Goal: Task Accomplishment & Management: Use online tool/utility

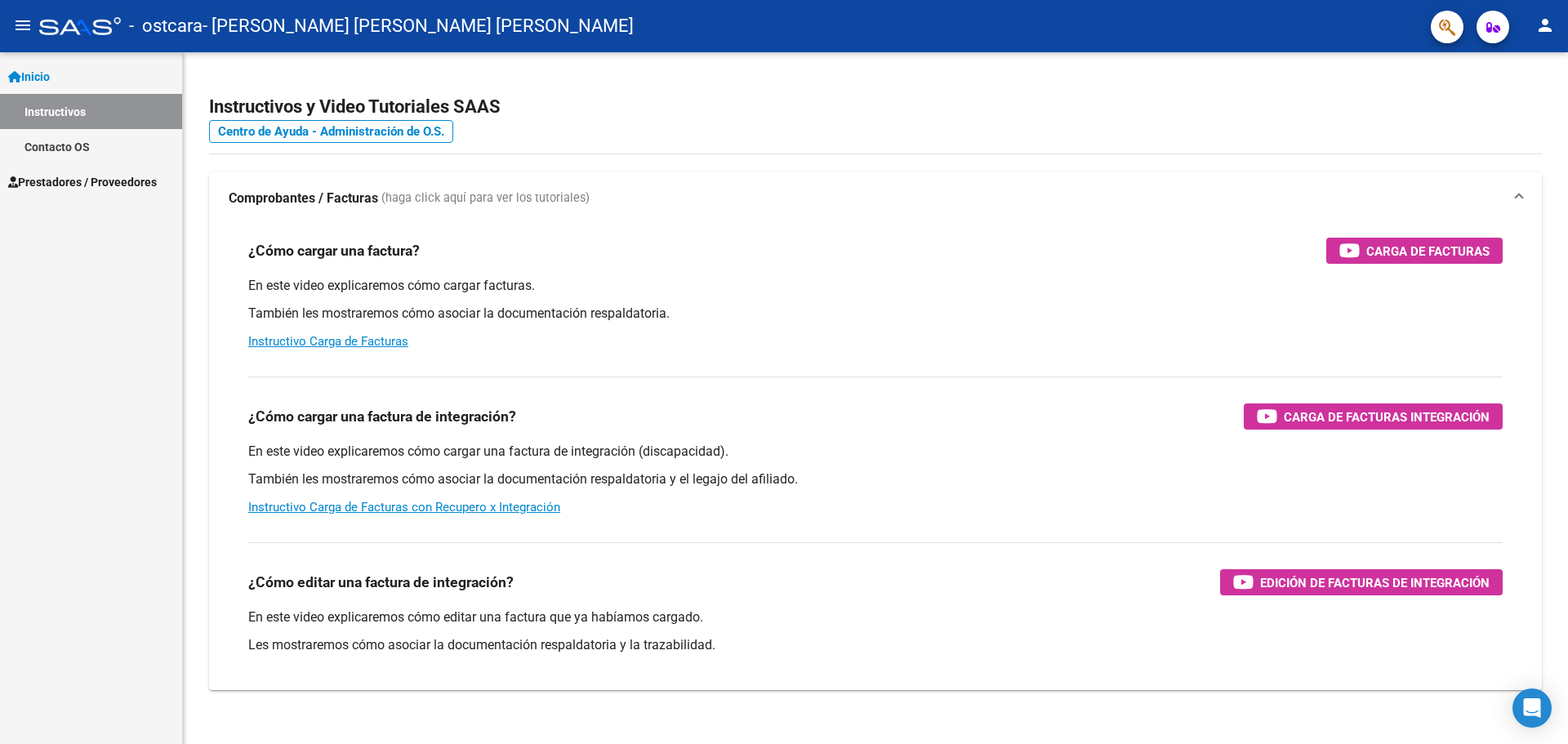
click at [74, 179] on span "Prestadores / Proveedores" at bounding box center [82, 181] width 149 height 18
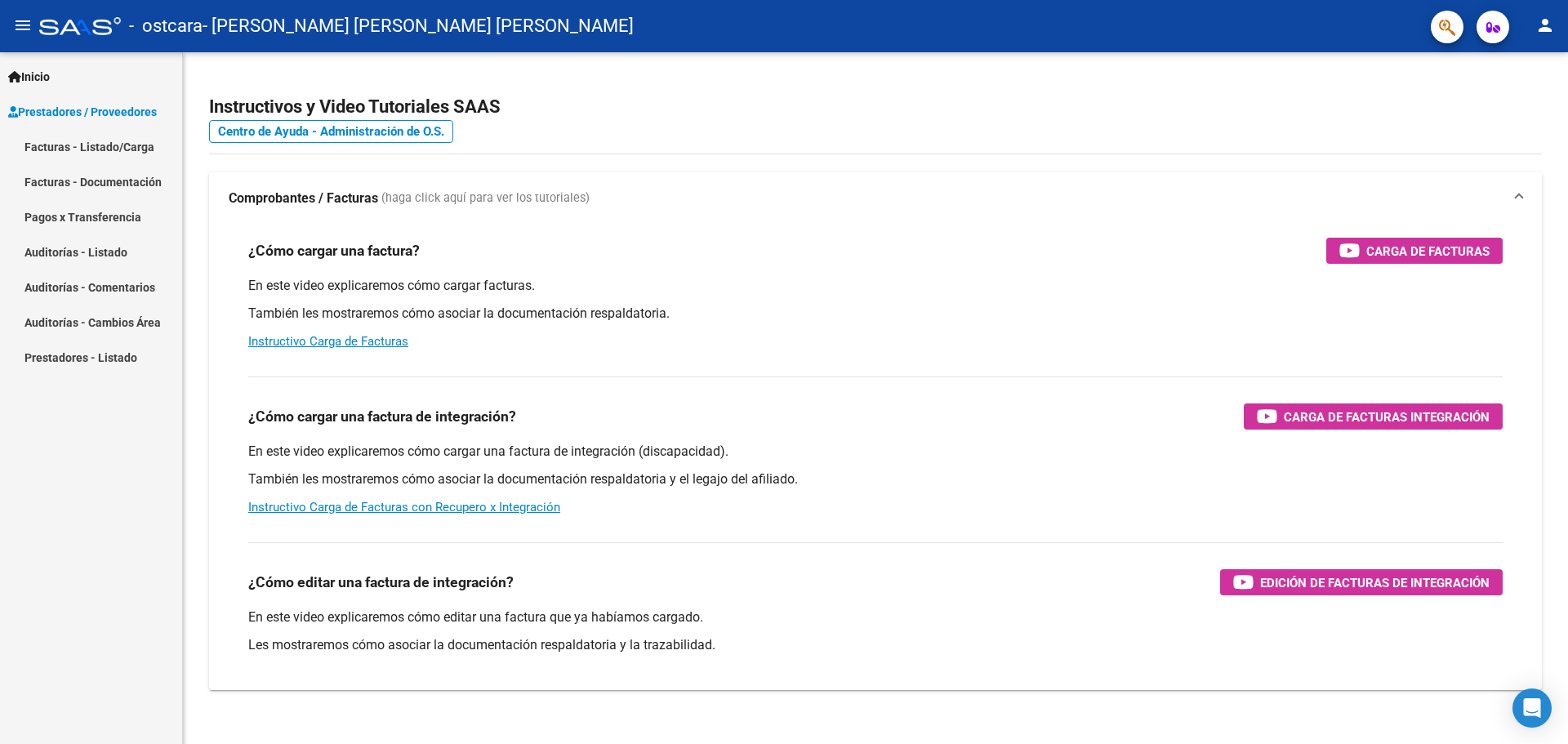
click at [97, 146] on link "Facturas - Listado/Carga" at bounding box center [91, 147] width 182 height 35
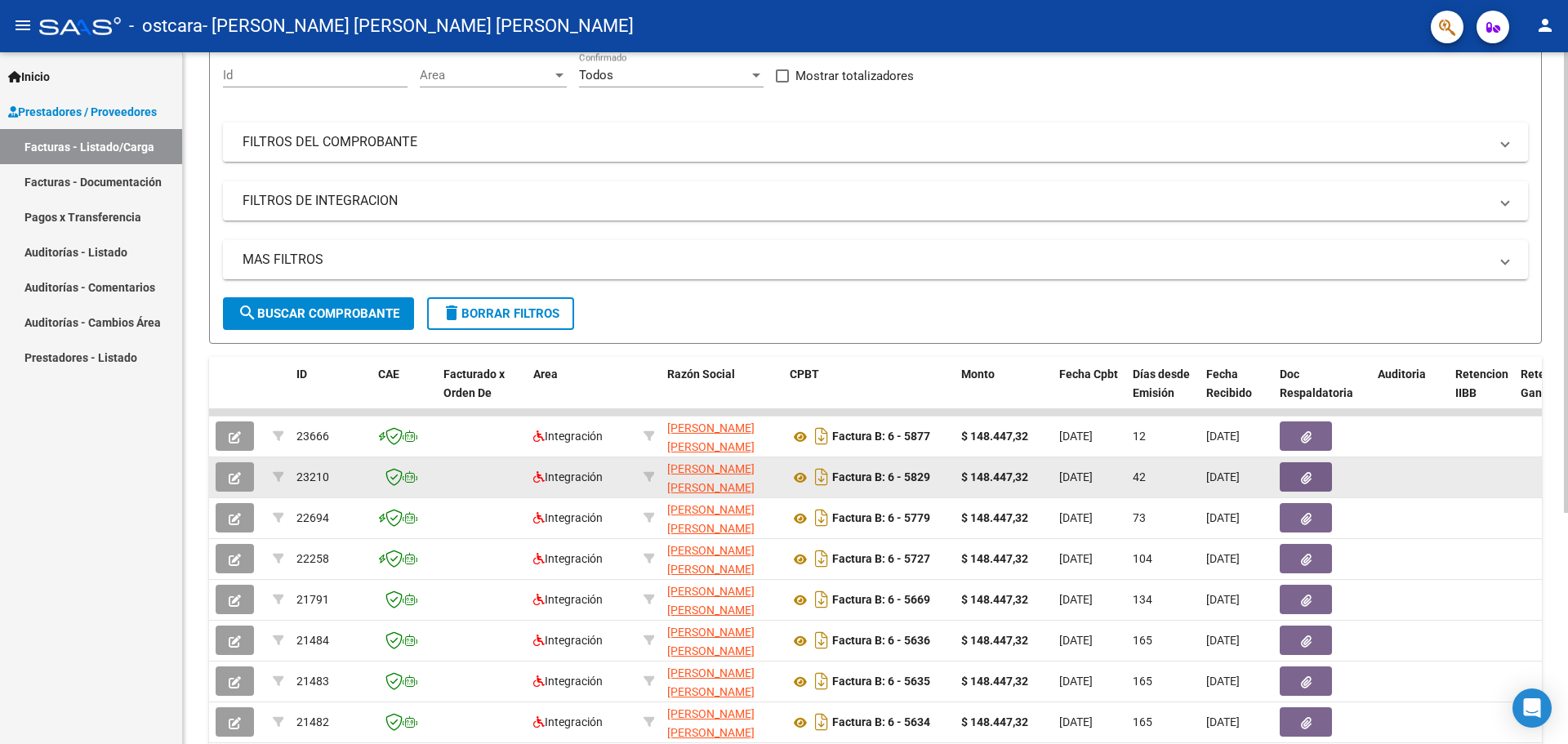
scroll to position [163, 0]
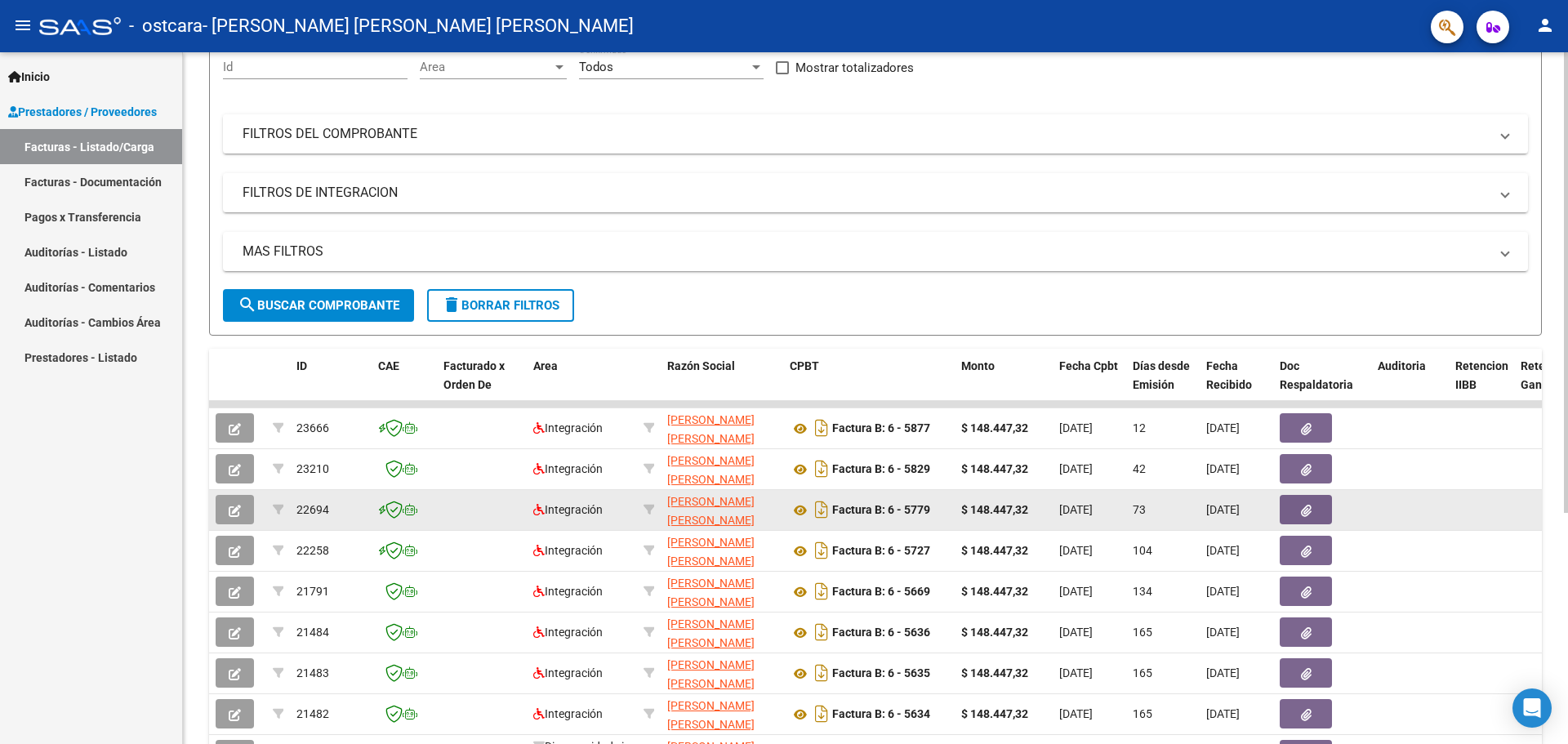
click at [1308, 513] on icon "button" at bounding box center [1306, 510] width 11 height 13
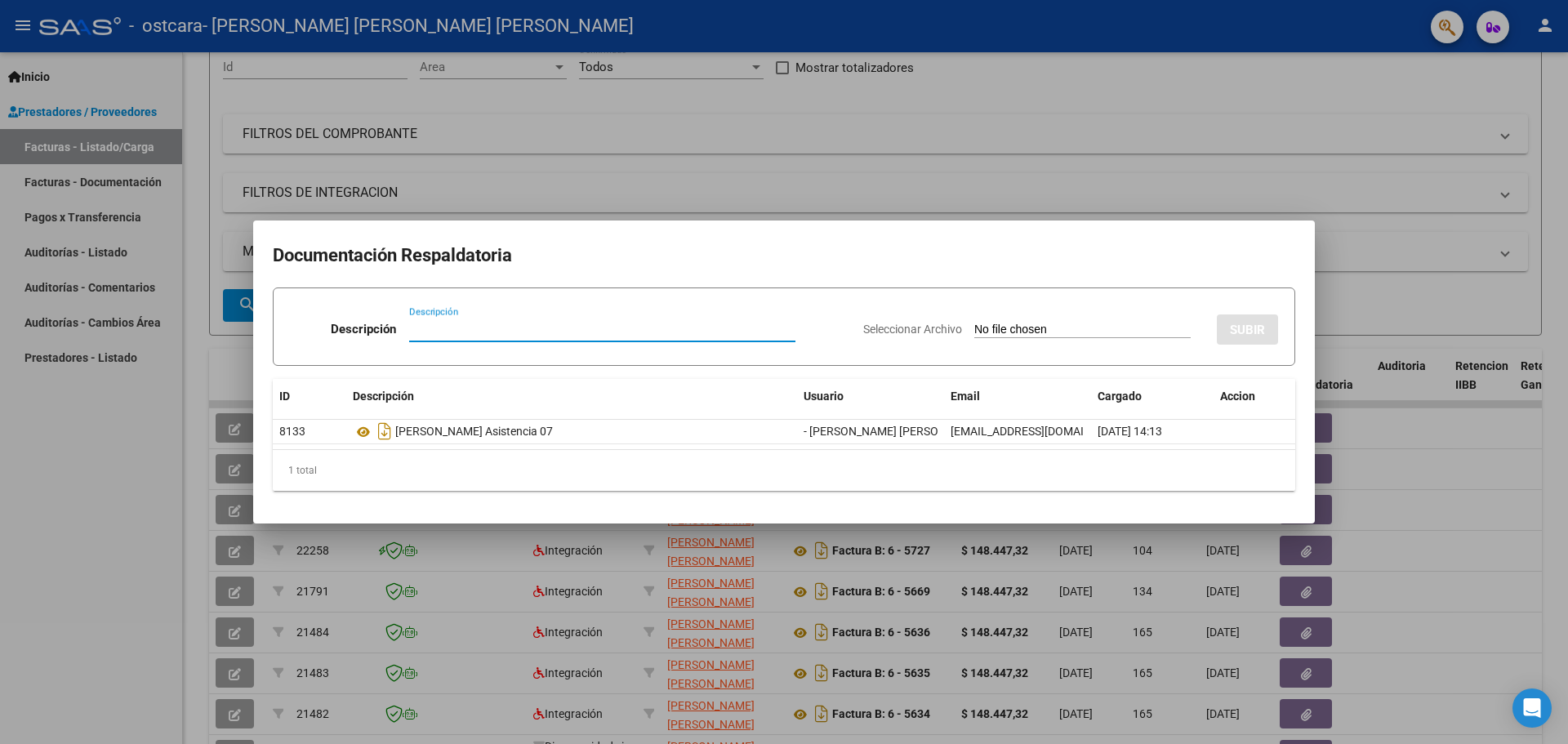
click at [486, 325] on input "Descripción" at bounding box center [602, 328] width 386 height 14
type input "r"
type input "RECIBO X 2937 OSTCARA FB 5779 CQS"
click at [1107, 335] on input "Seleccionar Archivo" at bounding box center [1083, 330] width 216 height 15
type input "C:\fakepath\RECIBO X 2937 OSTCARA FC 5779 CQS.pdf"
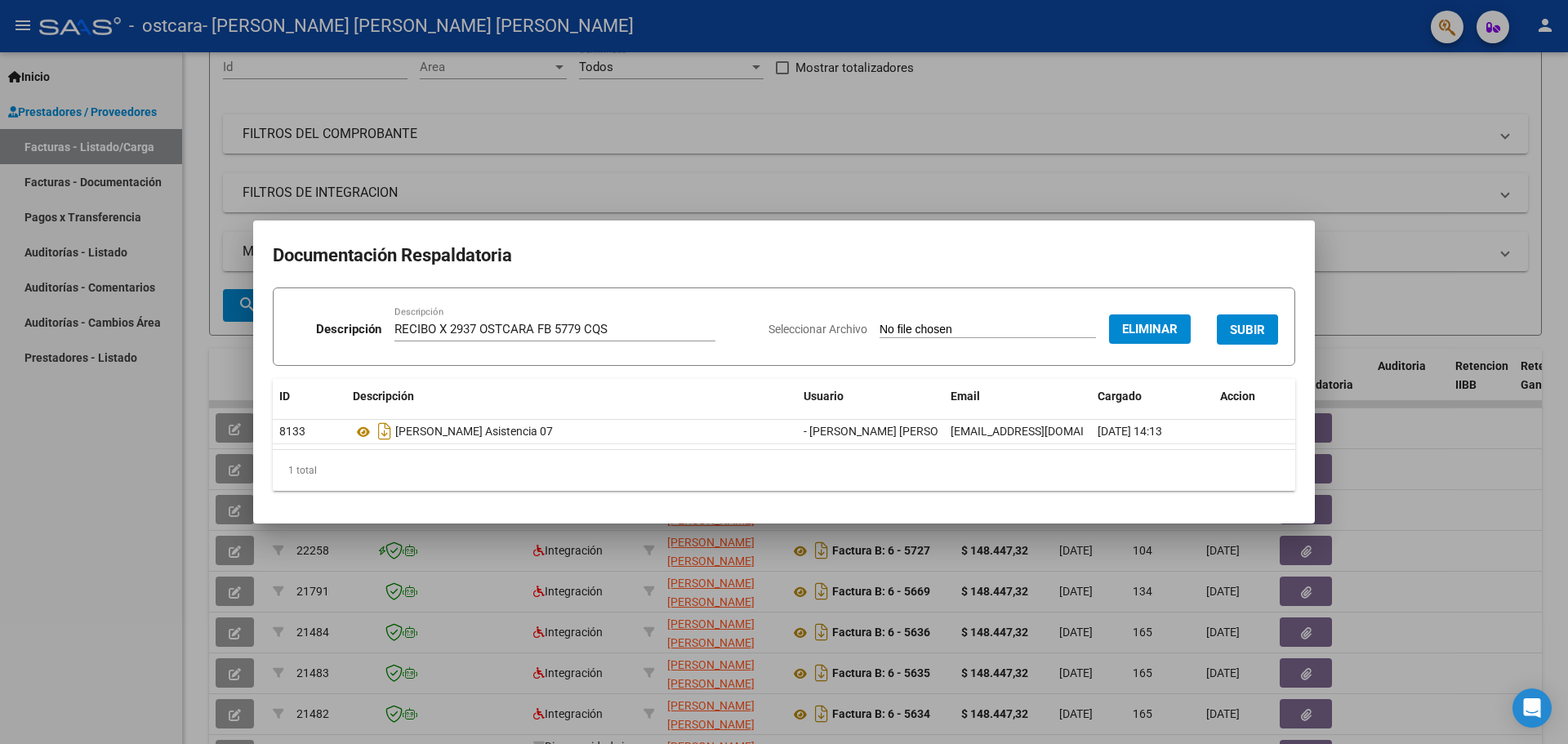
click at [1258, 327] on span "SUBIR" at bounding box center [1248, 329] width 35 height 14
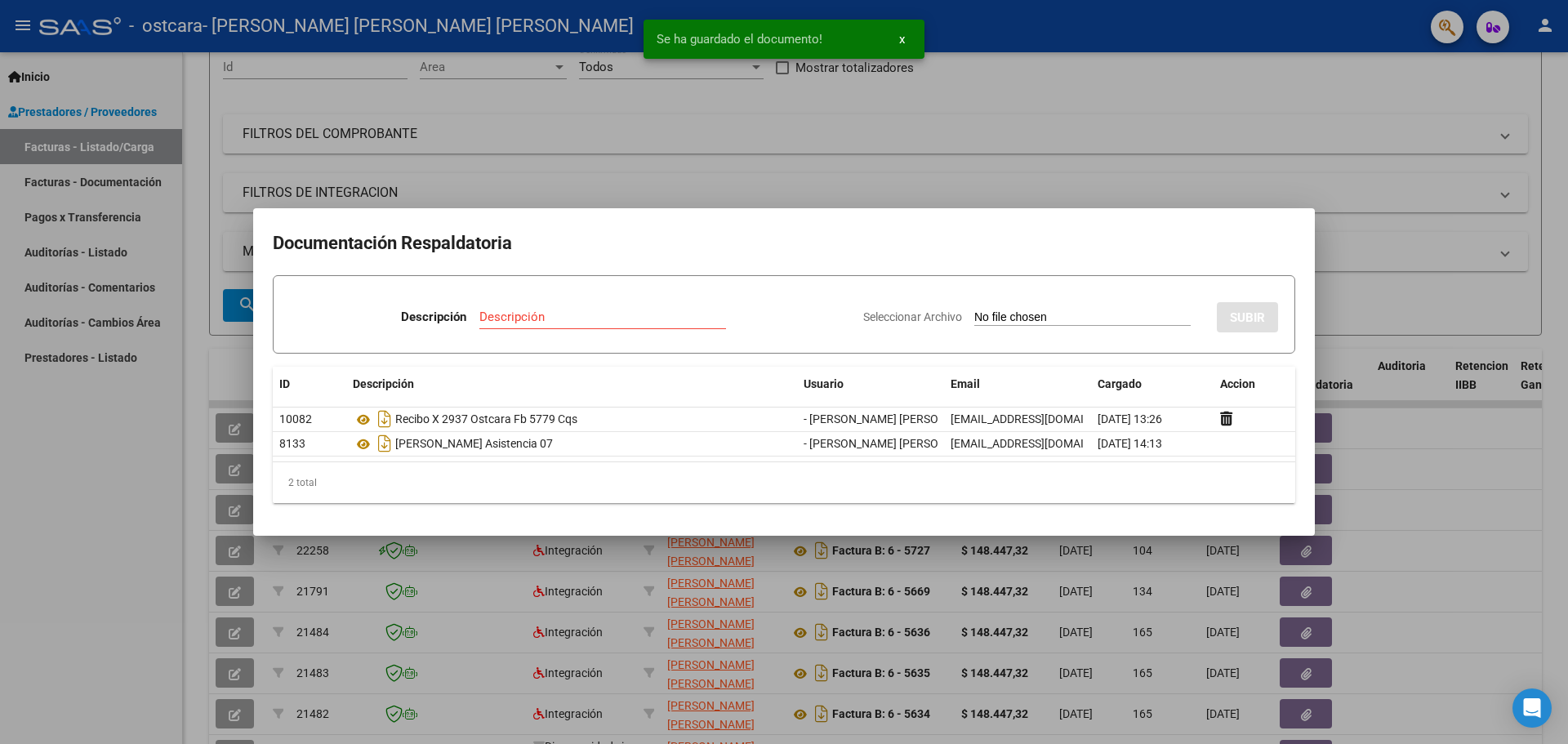
click at [904, 35] on span "x" at bounding box center [902, 39] width 6 height 14
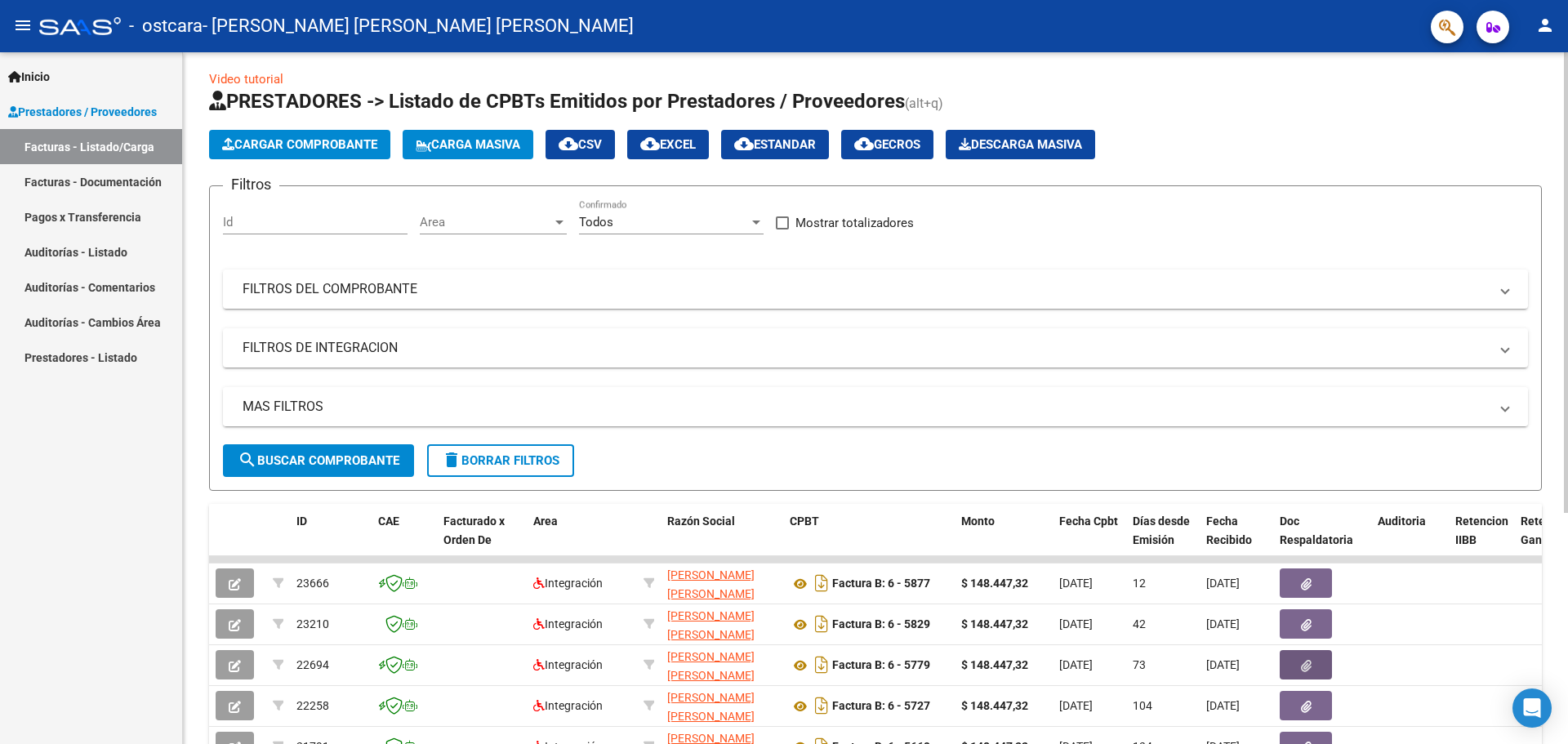
scroll to position [0, 0]
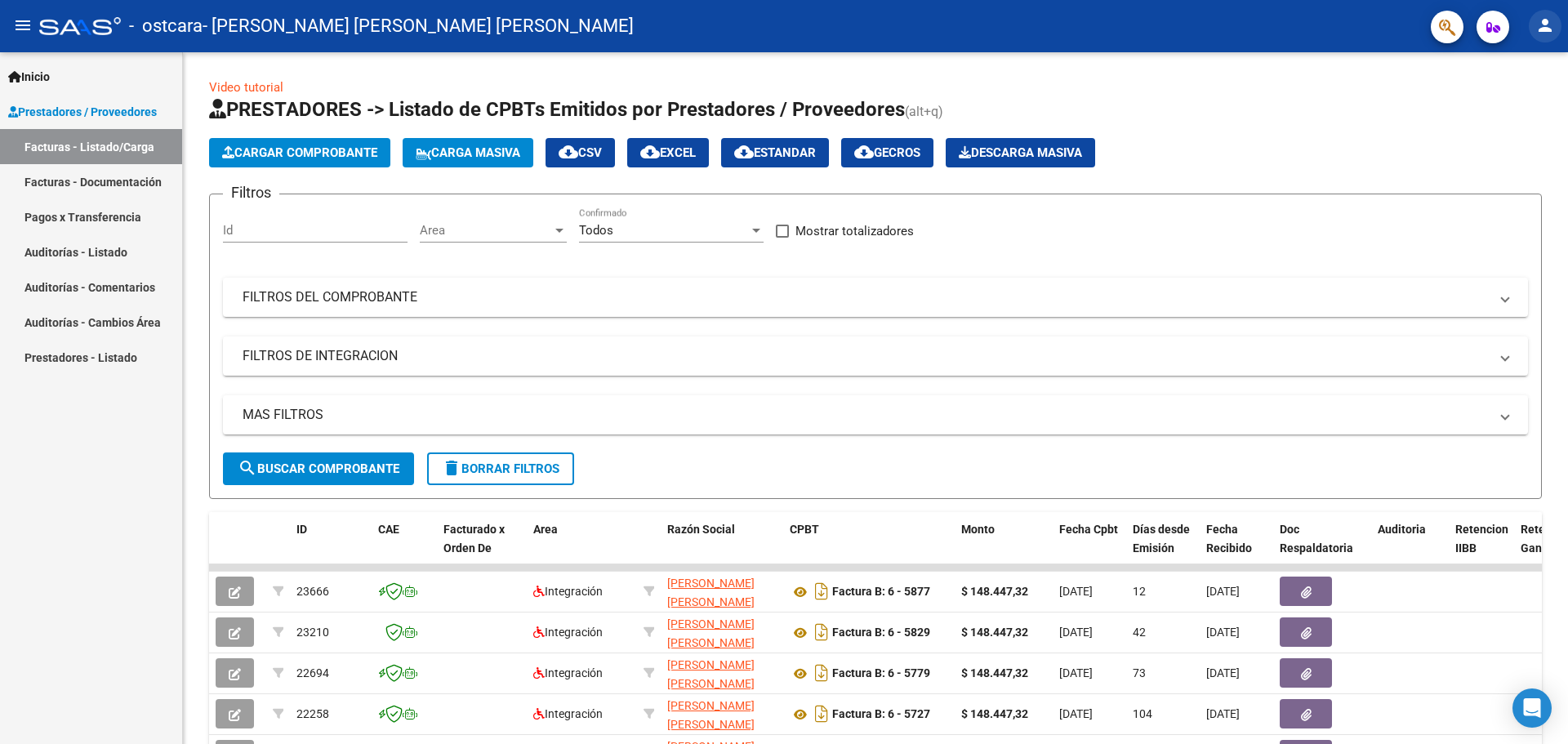
click at [1549, 26] on mat-icon "person" at bounding box center [1545, 25] width 19 height 19
click at [1489, 112] on mat-icon "exit_to_app" at bounding box center [1485, 107] width 19 height 19
